Goal: Task Accomplishment & Management: Use online tool/utility

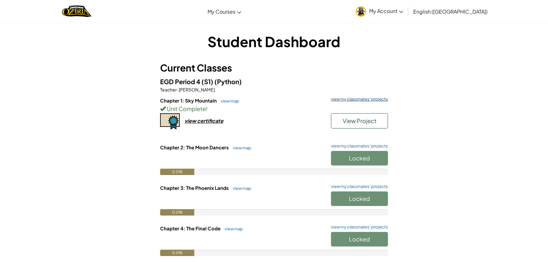
click at [355, 100] on link "view my classmates' projects" at bounding box center [358, 99] width 60 height 4
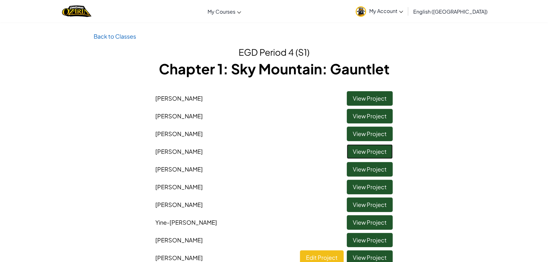
click at [361, 148] on link "View Project" at bounding box center [370, 151] width 46 height 15
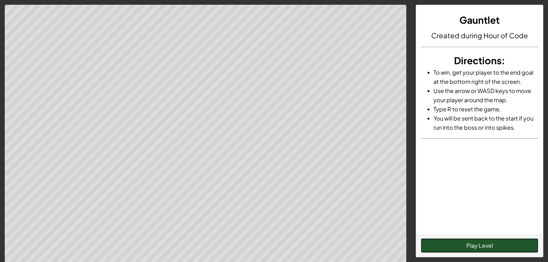
click at [456, 245] on button "Play Level" at bounding box center [479, 245] width 117 height 15
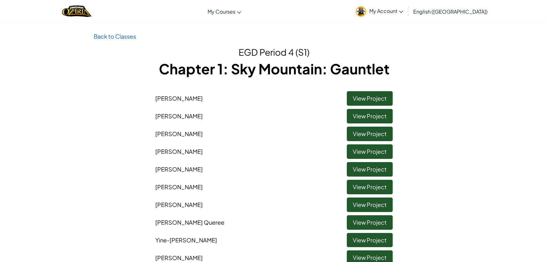
scroll to position [144, 0]
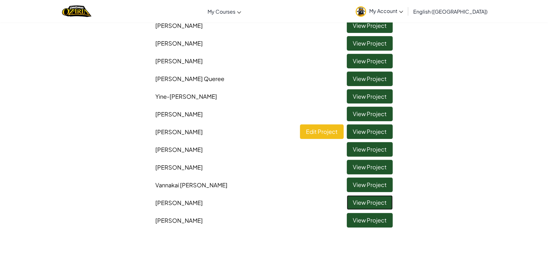
click at [369, 200] on link "View Project" at bounding box center [370, 202] width 46 height 15
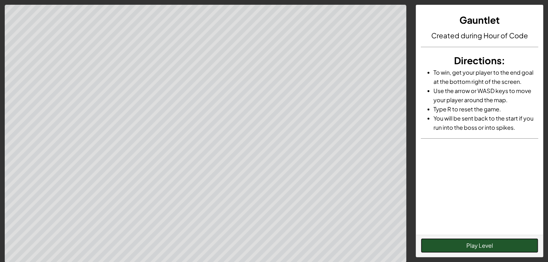
click at [486, 242] on button "Play Level" at bounding box center [479, 245] width 117 height 15
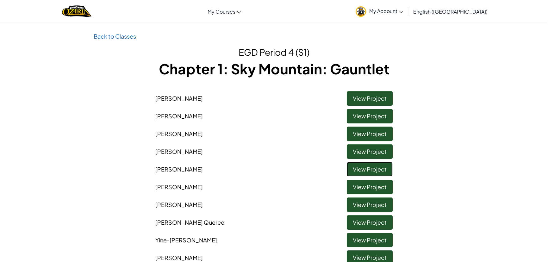
click at [356, 171] on link "View Project" at bounding box center [370, 169] width 46 height 15
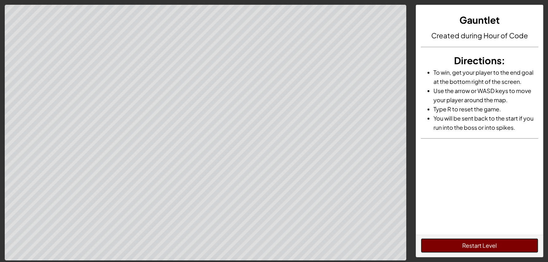
click at [479, 250] on button "Restart Level" at bounding box center [479, 245] width 117 height 15
click at [500, 246] on button "Restart Level" at bounding box center [479, 245] width 117 height 15
click at [470, 242] on button "Restart Level" at bounding box center [479, 245] width 117 height 15
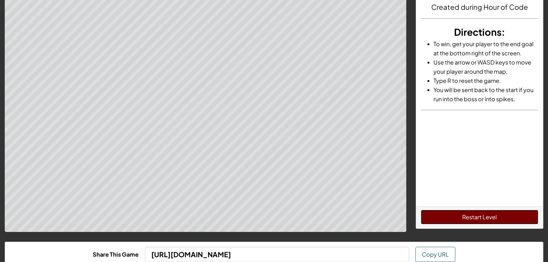
click at [474, 216] on button "Restart Level" at bounding box center [479, 217] width 117 height 15
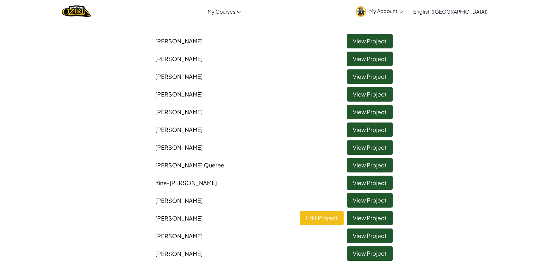
scroll to position [115, 0]
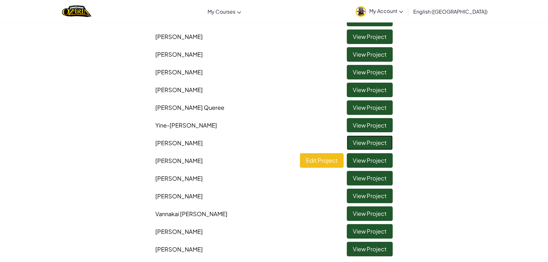
click at [370, 142] on link "View Project" at bounding box center [370, 142] width 46 height 15
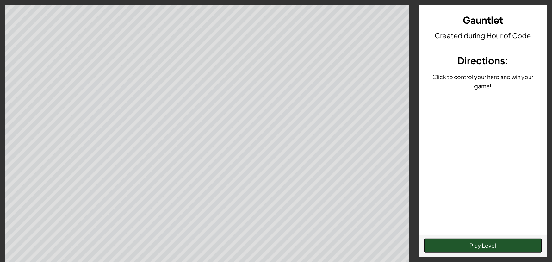
click at [485, 240] on button "Play Level" at bounding box center [483, 245] width 118 height 15
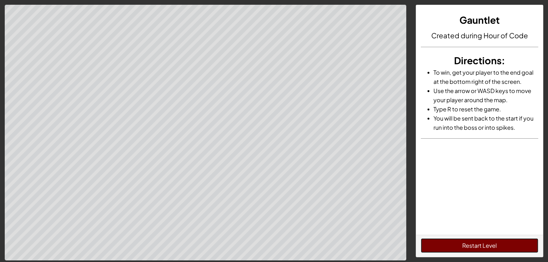
click at [484, 245] on button "Restart Level" at bounding box center [479, 245] width 117 height 15
click at [433, 243] on button "Restart Level" at bounding box center [479, 245] width 117 height 15
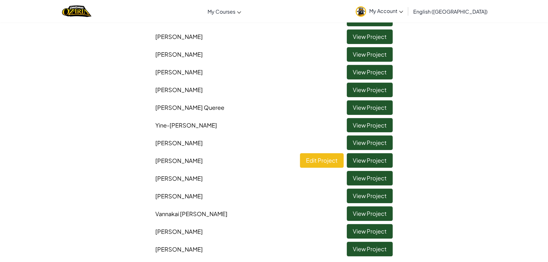
scroll to position [144, 0]
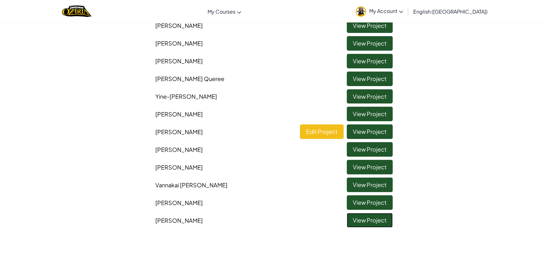
click at [376, 222] on link "View Project" at bounding box center [370, 220] width 46 height 15
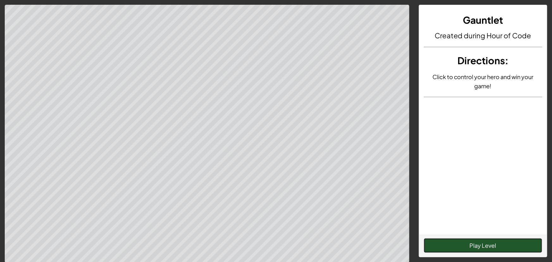
click at [475, 243] on button "Play Level" at bounding box center [483, 245] width 118 height 15
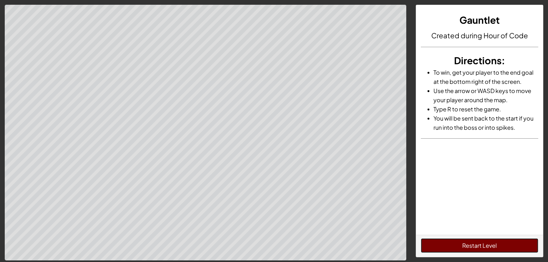
click at [445, 243] on button "Restart Level" at bounding box center [479, 245] width 117 height 15
click at [433, 249] on button "Restart Level" at bounding box center [479, 245] width 117 height 15
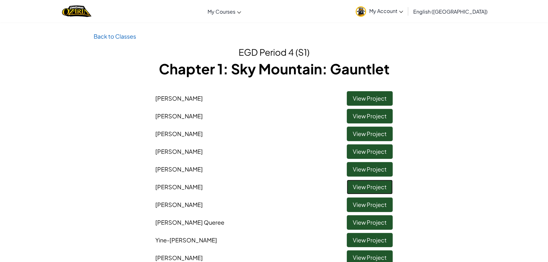
click at [390, 188] on link "View Project" at bounding box center [370, 187] width 46 height 15
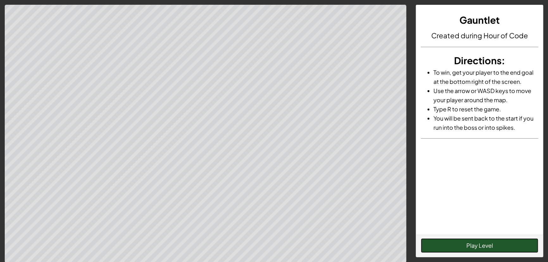
click at [453, 245] on button "Play Level" at bounding box center [479, 245] width 117 height 15
